Goal: Task Accomplishment & Management: Manage account settings

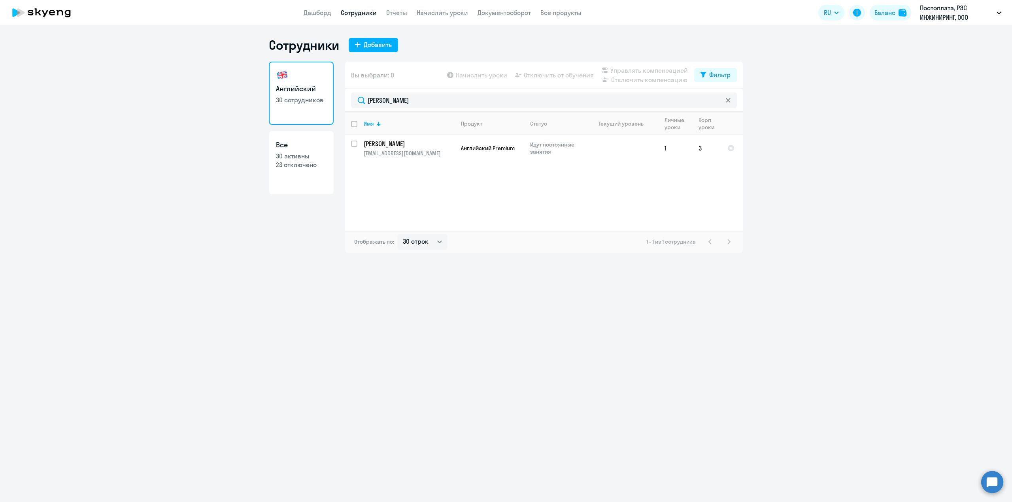
select select "30"
drag, startPoint x: 400, startPoint y: 98, endPoint x: 352, endPoint y: 101, distance: 48.3
click at [352, 101] on input "[PERSON_NAME]" at bounding box center [544, 100] width 386 height 16
type input "[PERSON_NAME]"
click at [352, 146] on input "select row 21438530" at bounding box center [359, 149] width 16 height 16
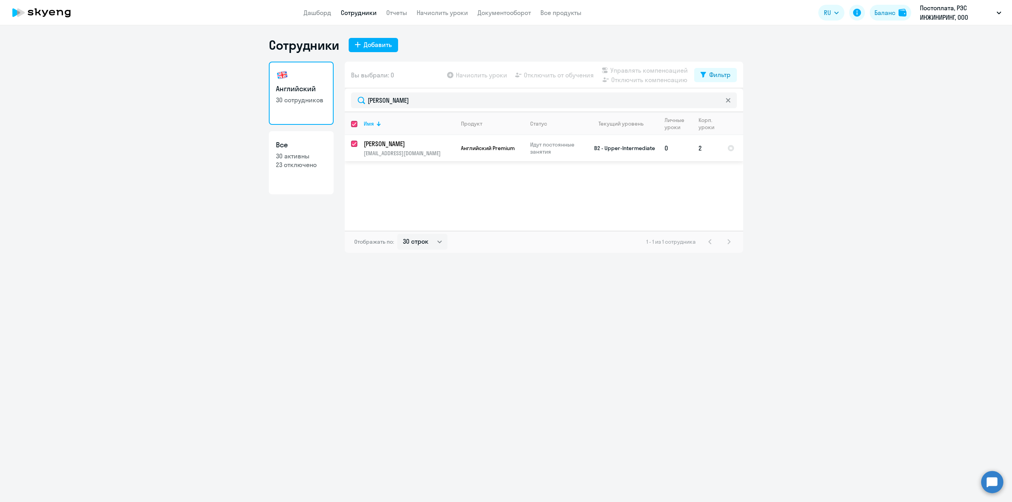
checkbox input "true"
click at [480, 78] on span "Начислить уроки" at bounding box center [481, 74] width 51 height 9
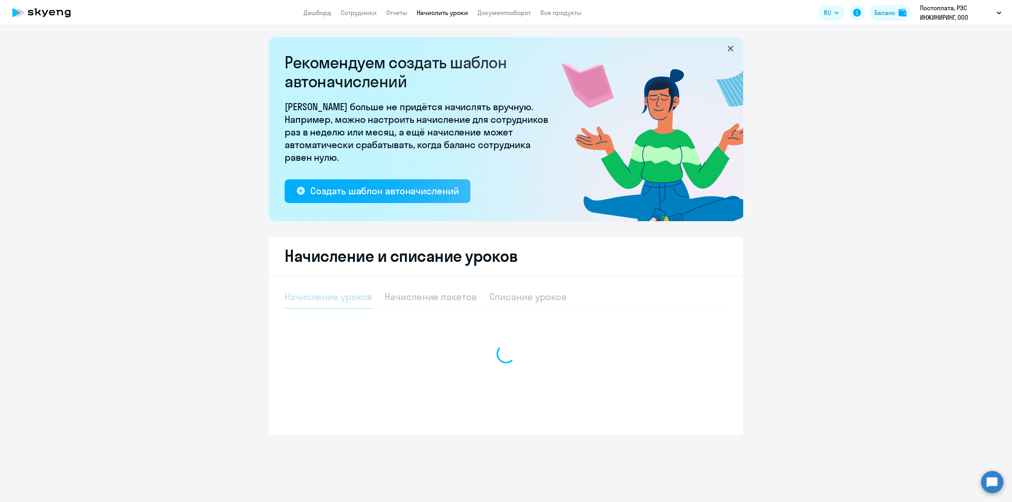
select select "10"
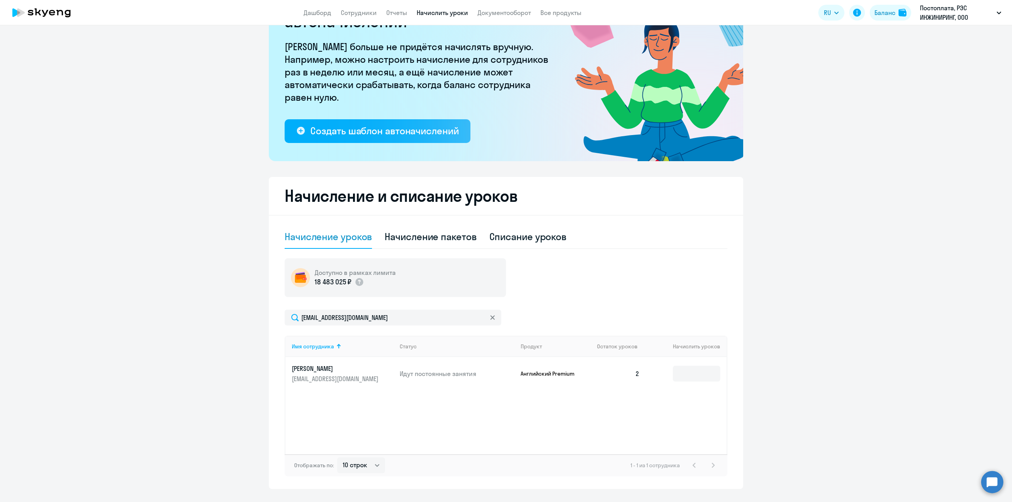
scroll to position [79, 0]
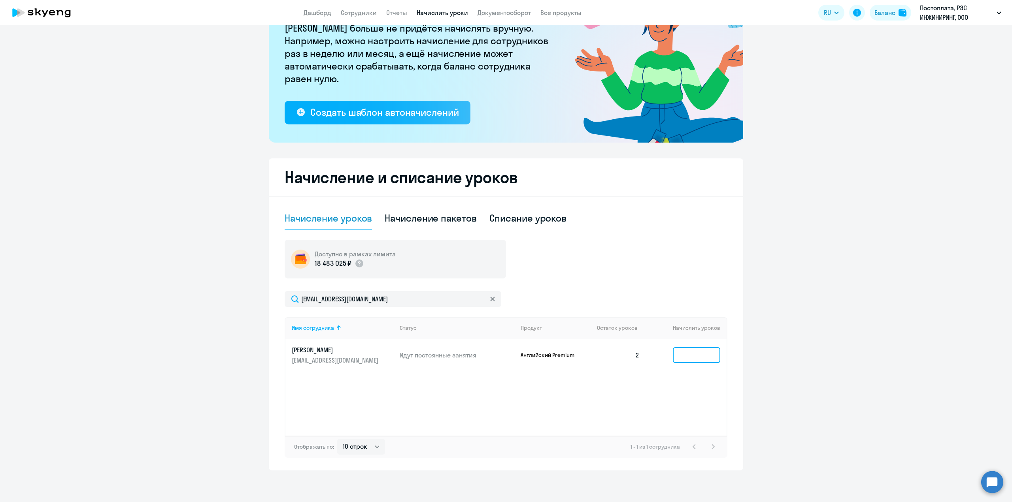
click at [698, 356] on input at bounding box center [696, 355] width 47 height 16
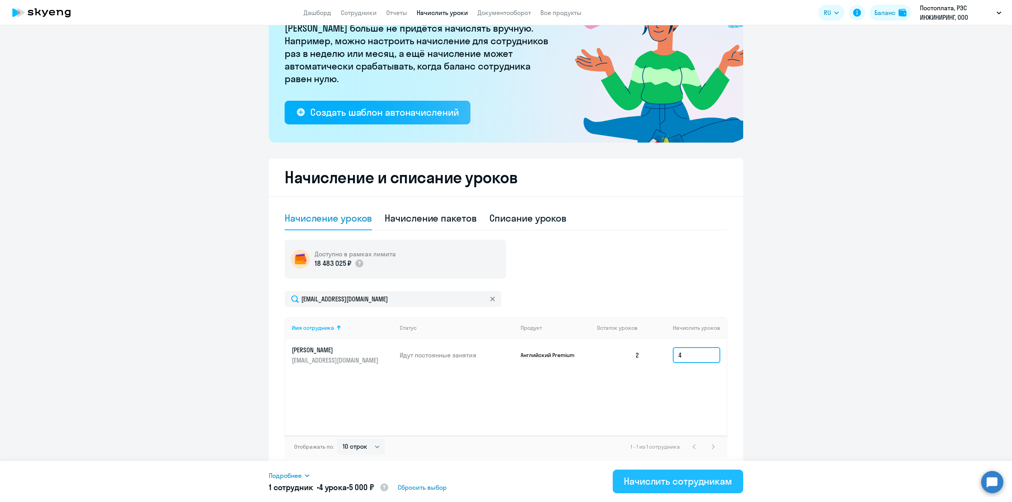
type input "4"
click at [666, 485] on div "Начислить сотрудникам" at bounding box center [678, 481] width 108 height 13
